Goal: Task Accomplishment & Management: Manage account settings

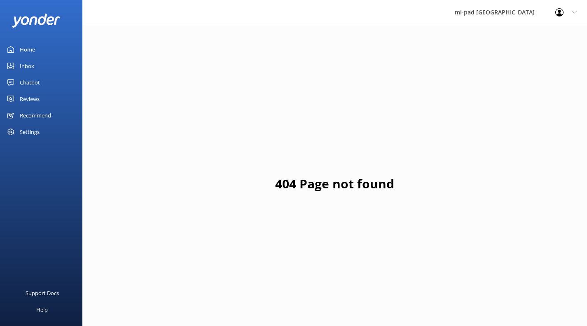
click at [46, 62] on link "Inbox" at bounding box center [41, 66] width 82 height 16
